Goal: Transaction & Acquisition: Purchase product/service

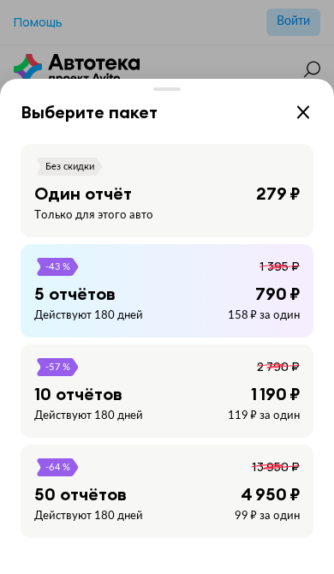
click at [259, 192] on div "279 ₽" at bounding box center [278, 194] width 44 height 22
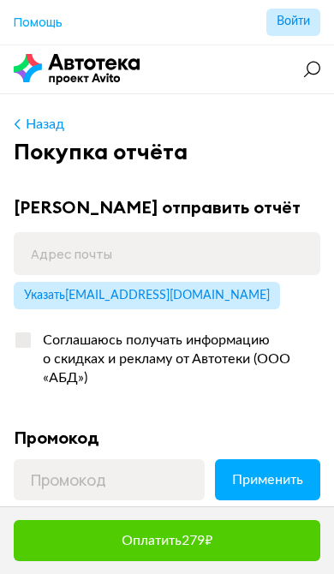
click at [195, 297] on span "Указать [EMAIL_ADDRESS][DOMAIN_NAME]" at bounding box center [147, 296] width 246 height 12
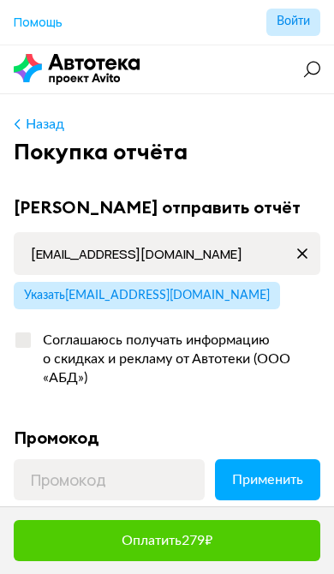
type input "[EMAIL_ADDRESS][DOMAIN_NAME]"
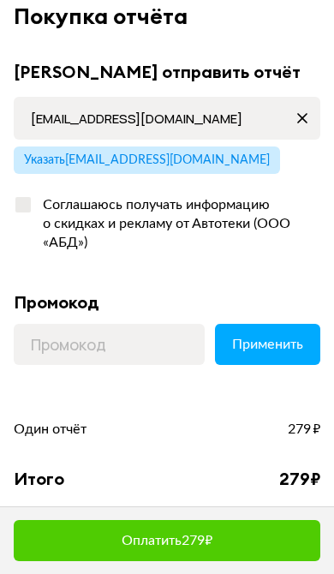
scroll to position [136, 0]
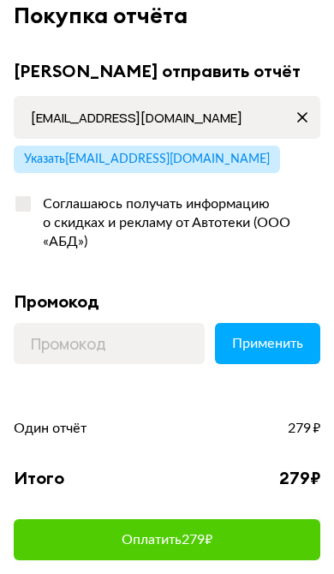
click at [20, 205] on label "Соглашаюсь получать информацию о скидках и рекламу от Автотеки (ООО «АБД»)" at bounding box center [167, 224] width 307 height 72
click at [20, 205] on input "Соглашаюсь получать информацию о скидках и рекламу от Автотеки (ООО «АБД»)" at bounding box center [19, 200] width 11 height 11
checkbox input "true"
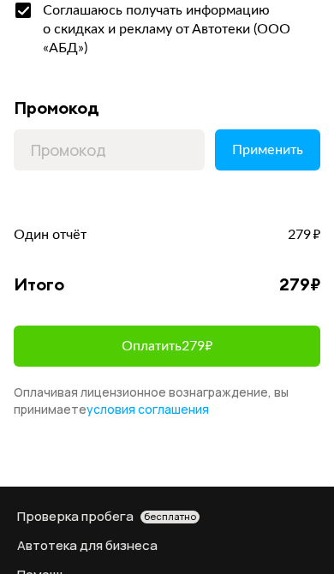
scroll to position [330, 0]
click at [153, 334] on button "Оплатить 279 ₽" at bounding box center [167, 346] width 307 height 41
